Goal: Leave review/rating

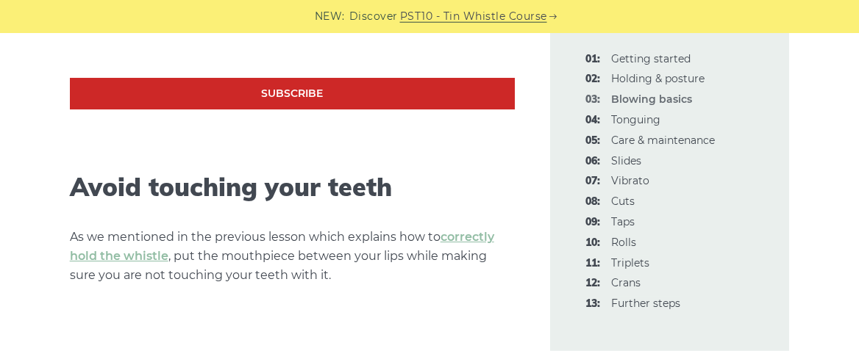
scroll to position [735, 0]
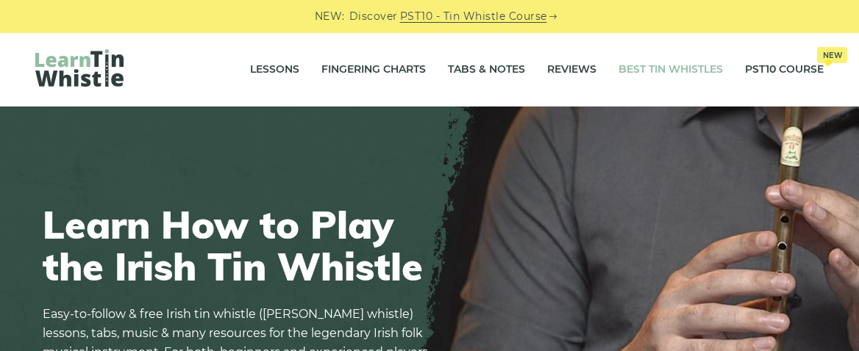
click at [655, 71] on link "Best Tin Whistles" at bounding box center [670, 69] width 104 height 37
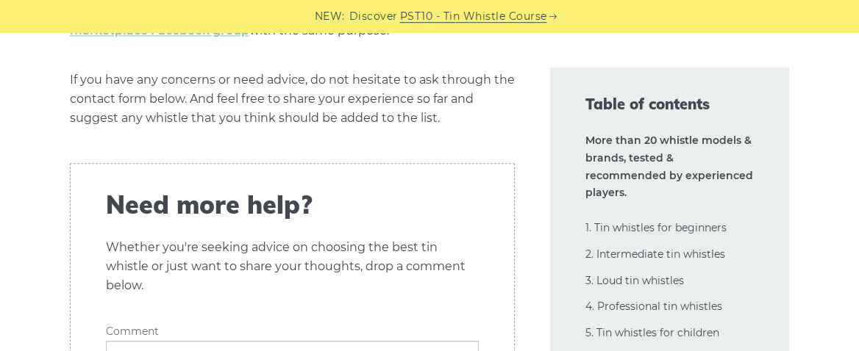
scroll to position [34322, 0]
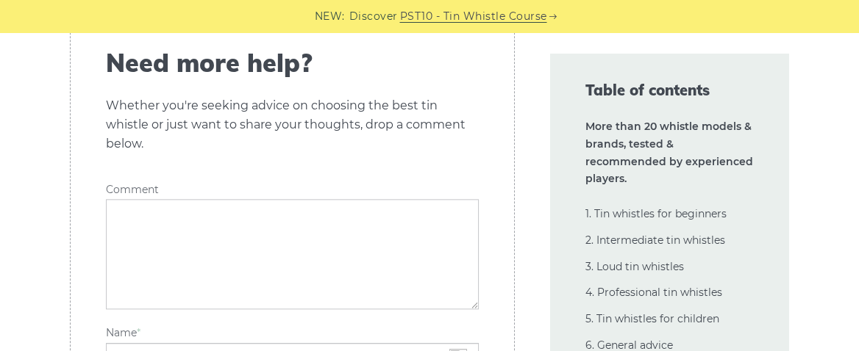
scroll to position [34450, 0]
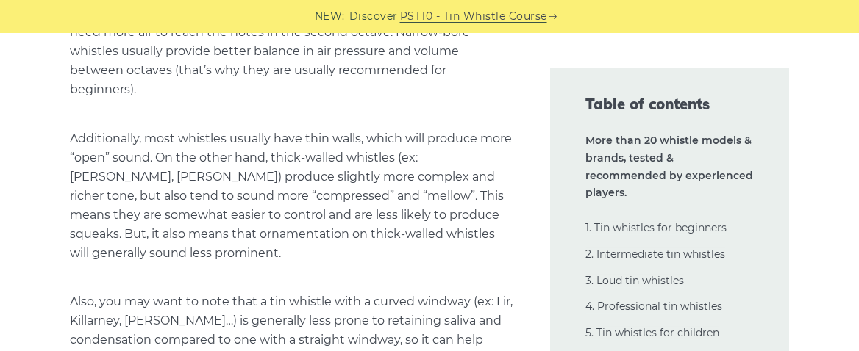
scroll to position [33725, 0]
